Goal: Information Seeking & Learning: Learn about a topic

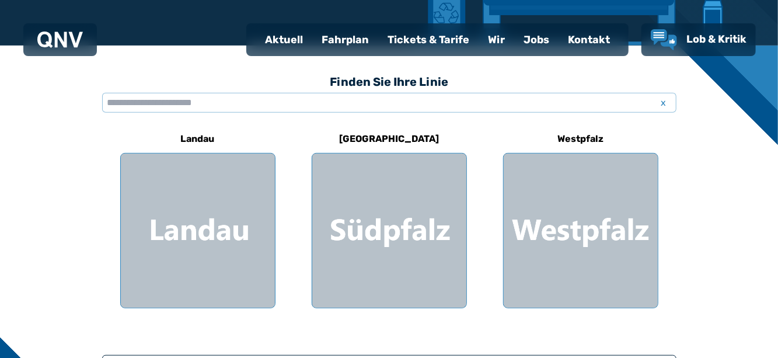
scroll to position [276, 0]
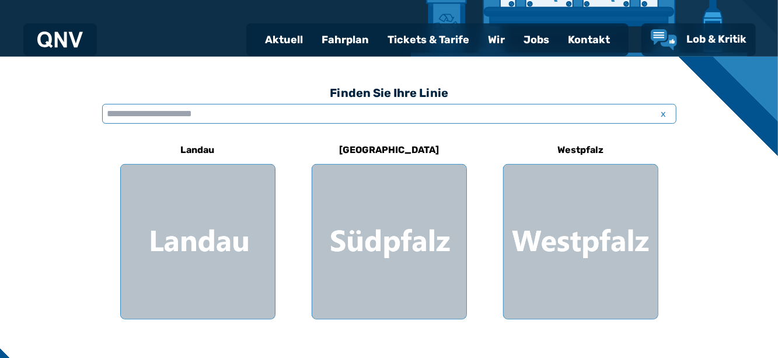
click at [155, 111] on input "text" at bounding box center [389, 114] width 574 height 20
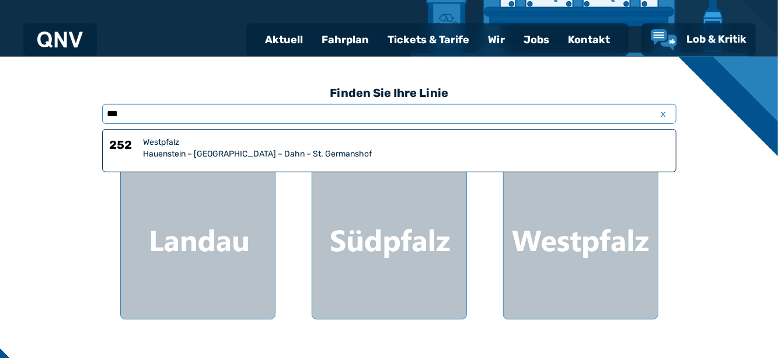
type input "***"
click at [156, 152] on div "Hauenstein – [GEOGRAPHIC_DATA] – Dahn – St. Germanshof" at bounding box center [406, 154] width 525 height 12
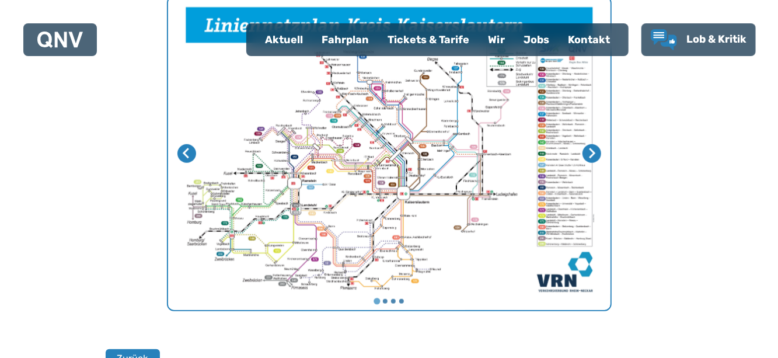
scroll to position [470, 0]
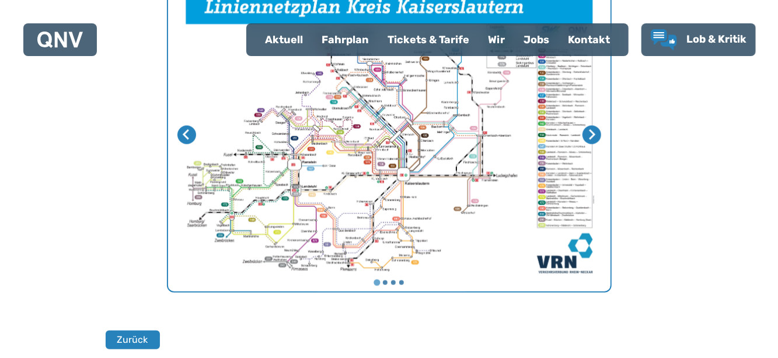
click at [345, 40] on div "Fahrplan" at bounding box center [345, 40] width 66 height 30
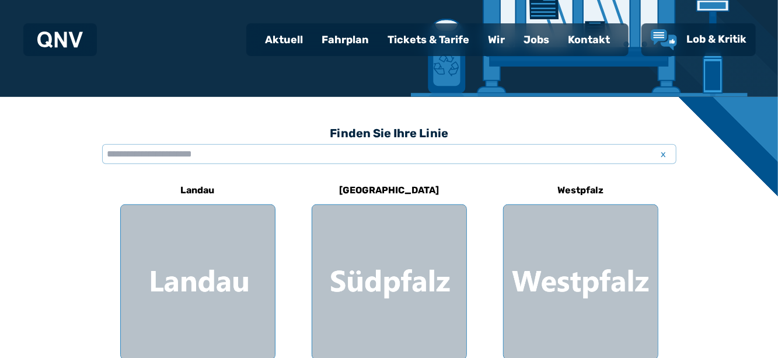
scroll to position [292, 0]
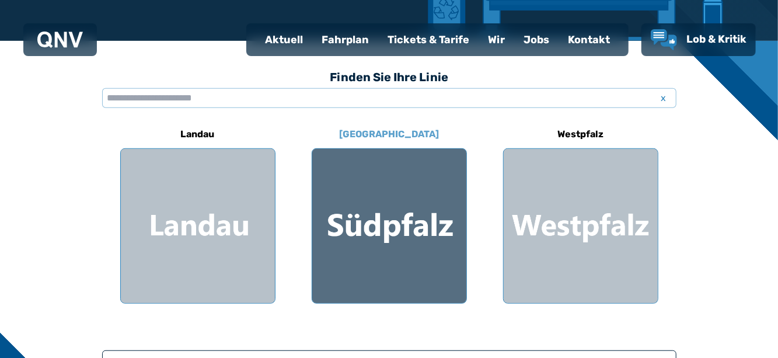
click at [378, 183] on div at bounding box center [389, 226] width 154 height 154
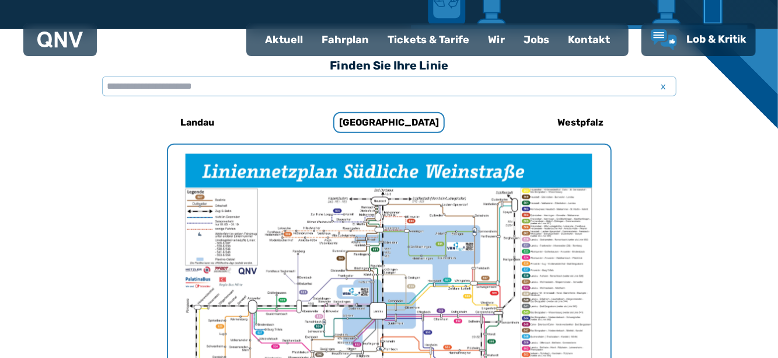
scroll to position [301, 0]
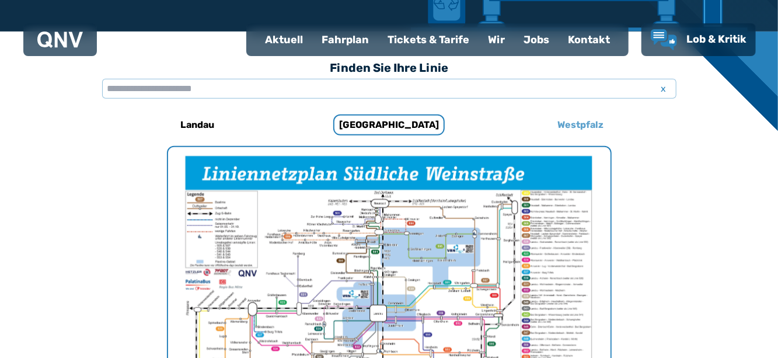
click at [586, 118] on h6 "Westpfalz" at bounding box center [579, 125] width 55 height 19
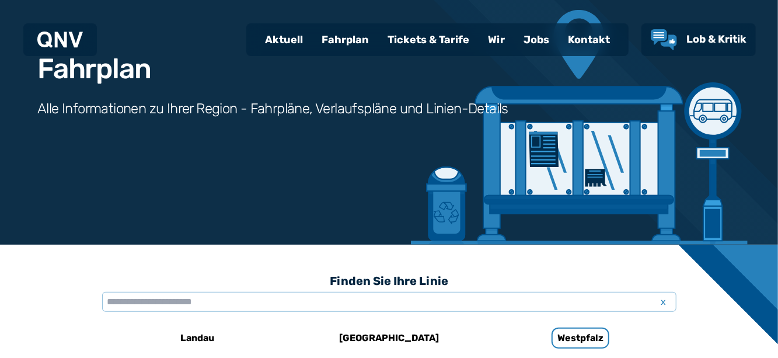
scroll to position [9, 0]
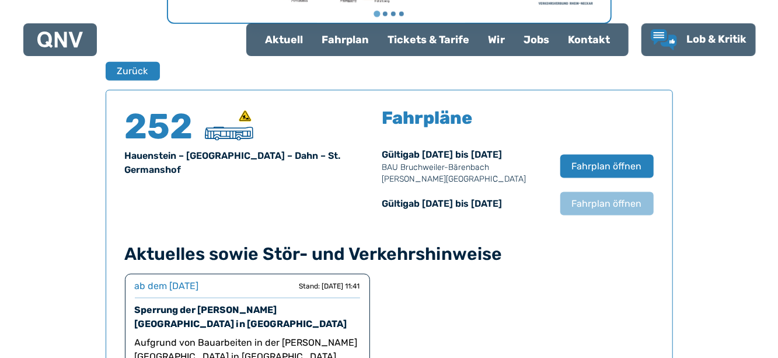
scroll to position [768, 0]
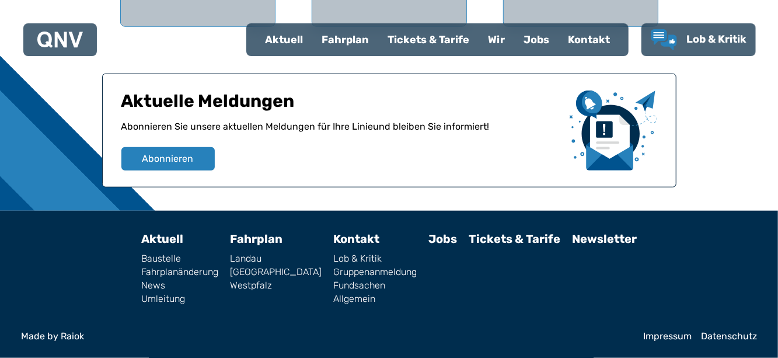
scroll to position [276, 0]
